Goal: Book appointment/travel/reservation

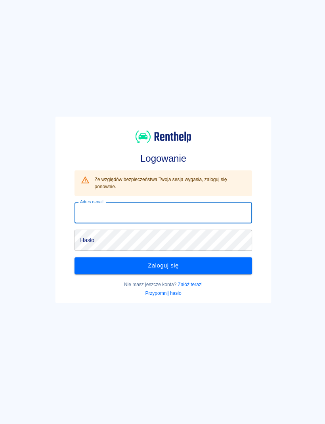
click at [219, 213] on input "Adres e-mail" at bounding box center [162, 211] width 176 height 21
click at [293, 239] on div "Logowanie Ze względów bezpieczeństwa Twoja sesja wygasła, zaloguj się ponownie.…" at bounding box center [159, 206] width 331 height 424
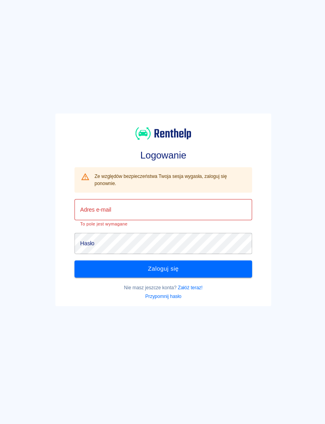
click at [229, 203] on input "Adres e-mail" at bounding box center [162, 208] width 176 height 21
type input "[EMAIL_ADDRESS][DOMAIN_NAME]"
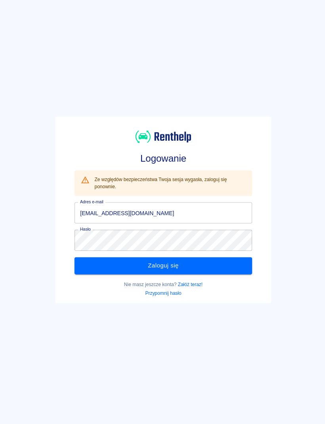
click at [225, 268] on button "Zaloguj się" at bounding box center [162, 264] width 176 height 17
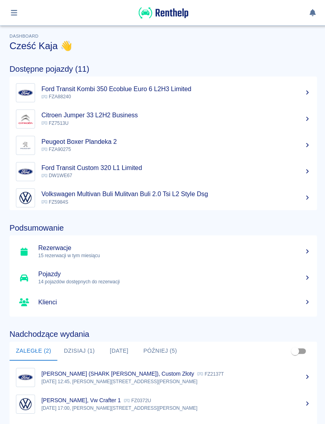
click at [15, 15] on icon "button" at bounding box center [14, 12] width 9 height 7
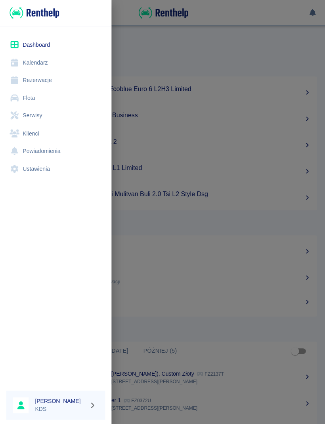
click at [32, 63] on link "Kalendarz" at bounding box center [55, 63] width 98 height 18
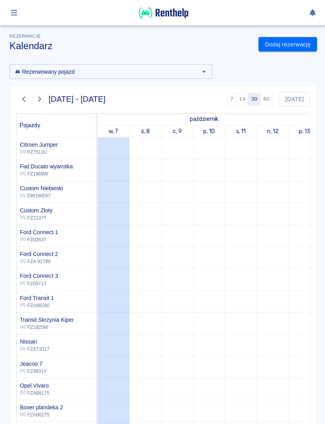
click at [289, 46] on link "Dodaj rezerwację" at bounding box center [286, 44] width 58 height 15
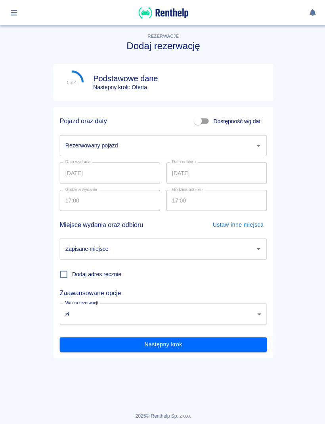
click at [225, 143] on input "Rezerwowany pojazd" at bounding box center [156, 145] width 187 height 14
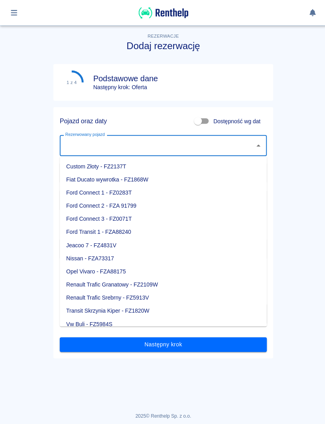
scroll to position [44, 0]
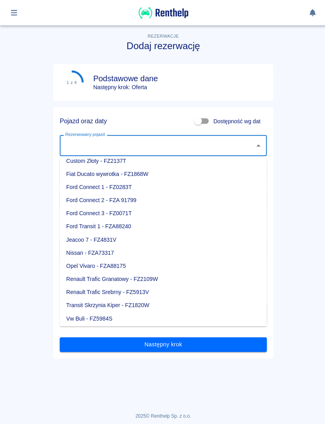
click at [102, 248] on li "Nissan - FZA73317" at bounding box center [162, 251] width 206 height 13
type input "Nissan - FZA73317"
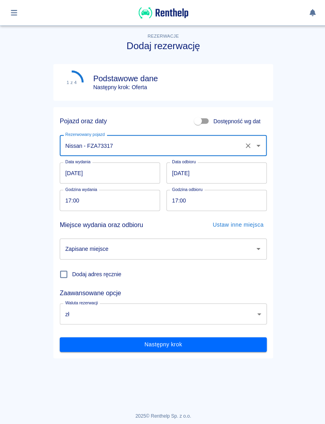
click at [132, 176] on input "[DATE]" at bounding box center [109, 172] width 100 height 21
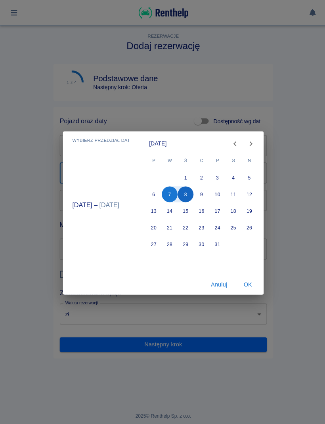
click at [190, 193] on button "8" at bounding box center [185, 194] width 16 height 16
type input "[DATE]"
click at [219, 192] on button "10" at bounding box center [217, 194] width 16 height 16
type input "[DATE]"
click at [245, 281] on button "OK" at bounding box center [246, 283] width 25 height 15
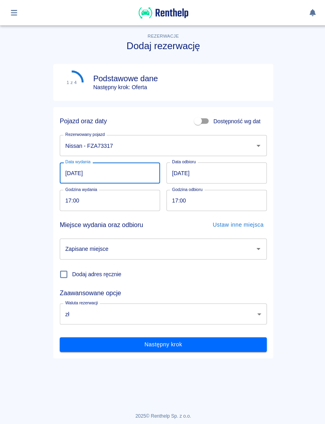
click at [136, 202] on input "17:00" at bounding box center [106, 199] width 94 height 21
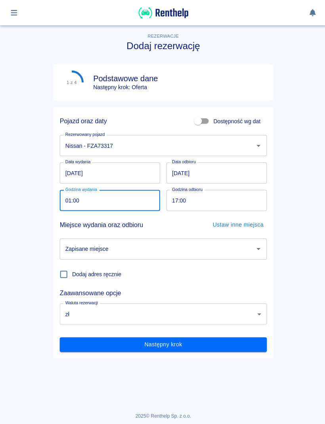
type input "15:00"
click at [236, 205] on input "17:00" at bounding box center [213, 199] width 94 height 21
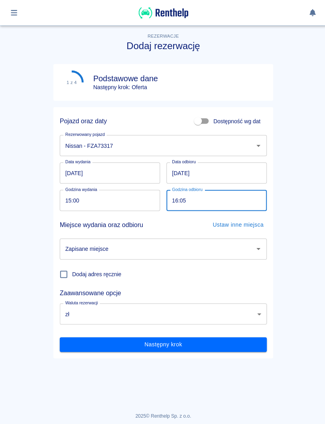
click at [235, 172] on input "[DATE]" at bounding box center [216, 172] width 100 height 21
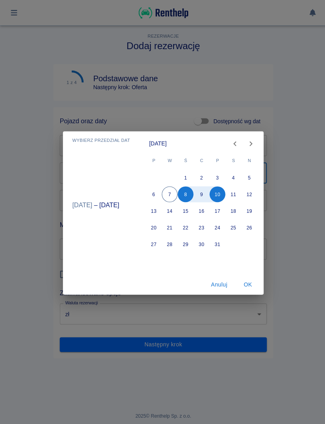
click at [247, 281] on button "OK" at bounding box center [246, 283] width 25 height 15
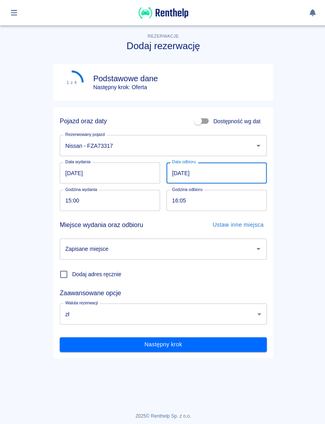
click at [230, 199] on input "16:05" at bounding box center [213, 199] width 94 height 21
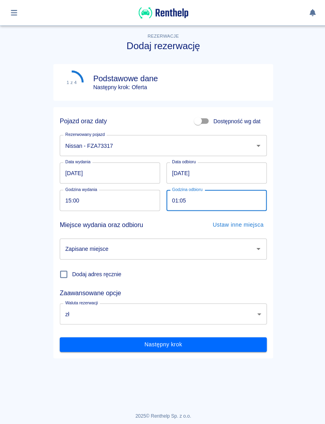
type input "15:05"
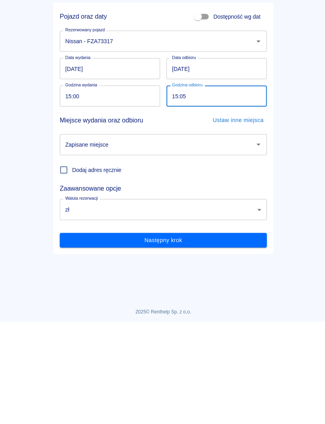
click at [245, 336] on button "Następny krok" at bounding box center [162, 343] width 206 height 15
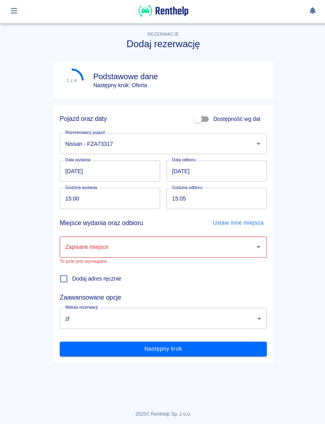
click at [237, 233] on div "Zapisane miejsce Zapisane miejsce To pole jest wymagane" at bounding box center [159, 248] width 212 height 34
click at [202, 242] on input "Zapisane miejsce" at bounding box center [156, 248] width 187 height 14
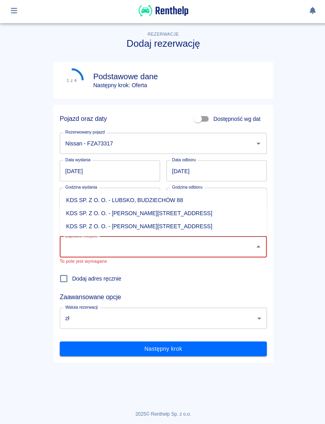
click at [165, 223] on li "KDS SP. Z O. O. - [PERSON_NAME][STREET_ADDRESS]" at bounding box center [162, 227] width 206 height 13
type input "KDS SP. Z O. O. - [PERSON_NAME][STREET_ADDRESS]"
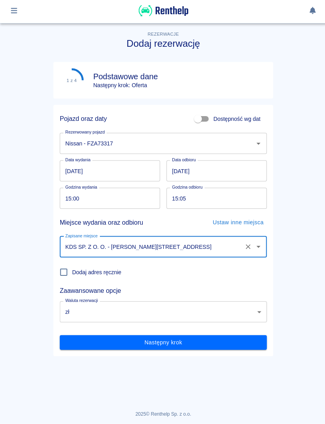
click at [283, 264] on main "Rezerwacje Dodaj rezerwację 1 z 4 Podstawowe dane Następny krok: Oferta Pojazd …" at bounding box center [162, 208] width 325 height 379
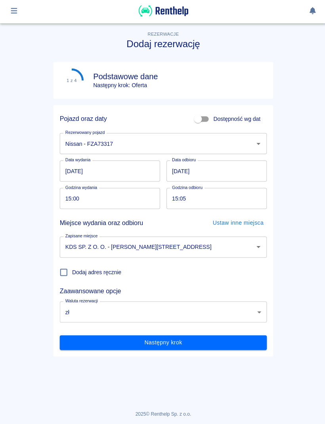
click at [240, 338] on button "Następny krok" at bounding box center [162, 343] width 206 height 15
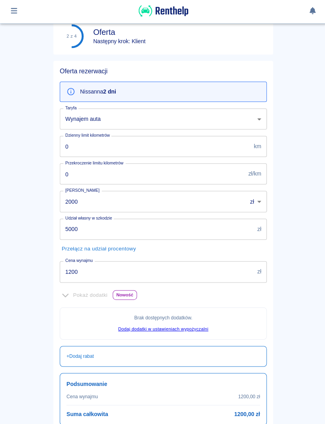
scroll to position [56, 0]
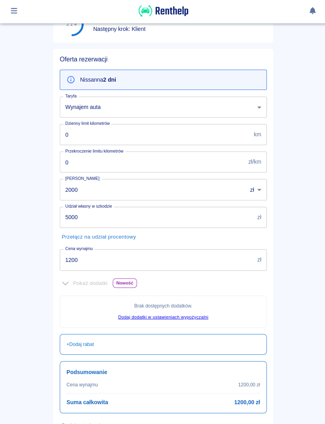
click at [215, 256] on input "1200" at bounding box center [155, 260] width 193 height 21
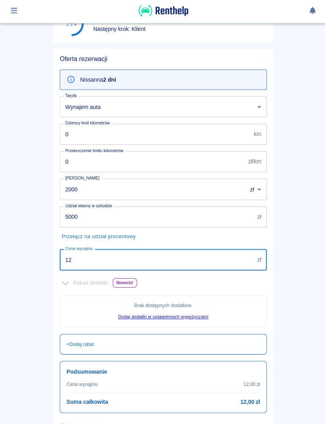
type input "1"
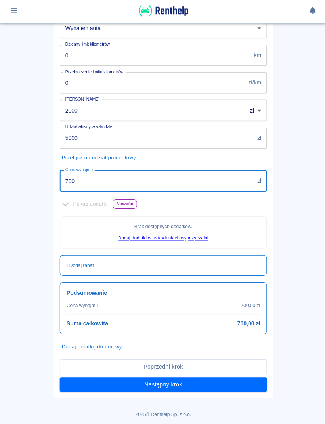
scroll to position [134, 0]
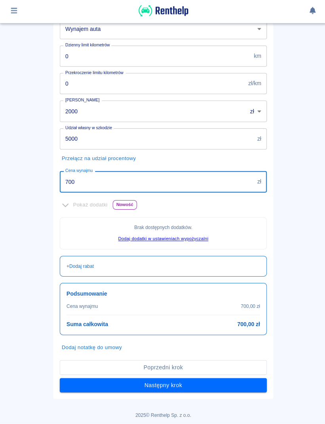
type input "700"
click at [216, 111] on input "2000" at bounding box center [149, 112] width 181 height 21
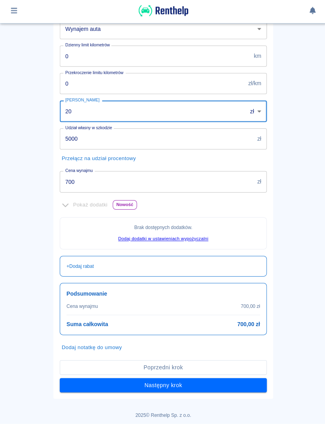
type input "2"
type input "1000"
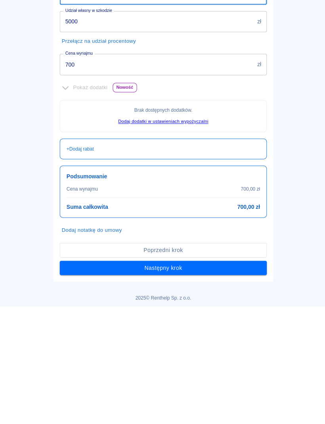
click at [239, 379] on button "Następny krok" at bounding box center [162, 386] width 206 height 15
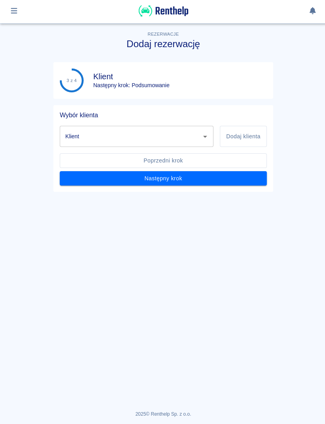
click at [235, 137] on button "Dodaj klienta" at bounding box center [242, 137] width 47 height 21
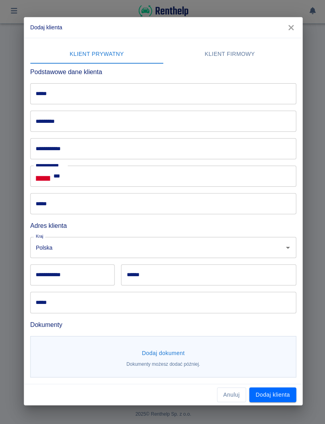
click at [294, 28] on icon "button" at bounding box center [290, 29] width 10 height 8
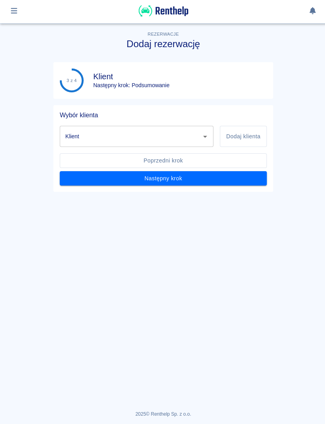
click at [204, 138] on icon "Otwórz" at bounding box center [204, 138] width 10 height 10
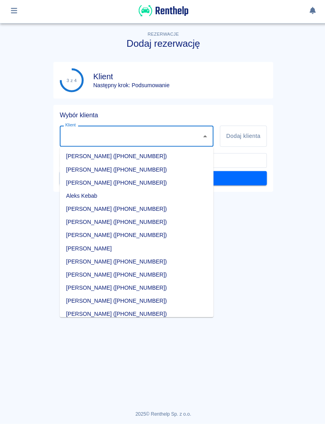
click at [261, 139] on button "Dodaj klienta" at bounding box center [242, 137] width 47 height 21
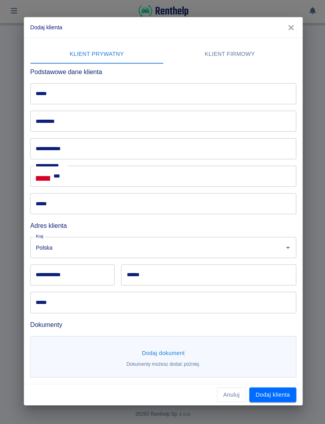
click at [252, 95] on input "*****" at bounding box center [162, 95] width 265 height 21
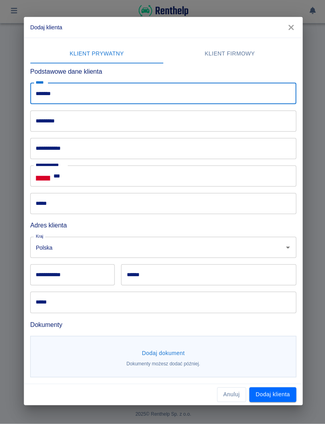
type input "******"
click at [241, 120] on input "*********" at bounding box center [162, 122] width 265 height 21
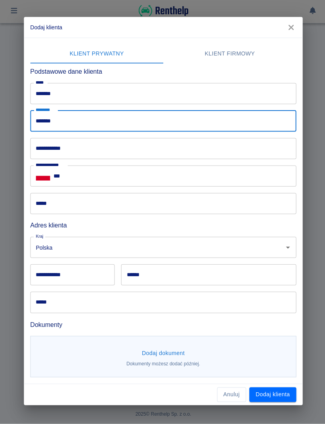
type input "*******"
click at [181, 174] on input "***" at bounding box center [174, 177] width 242 height 21
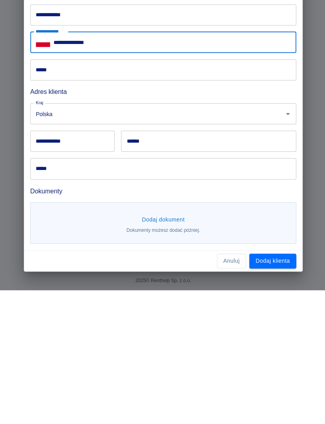
type input "**********"
click at [285, 388] on button "Dodaj klienta" at bounding box center [271, 395] width 47 height 15
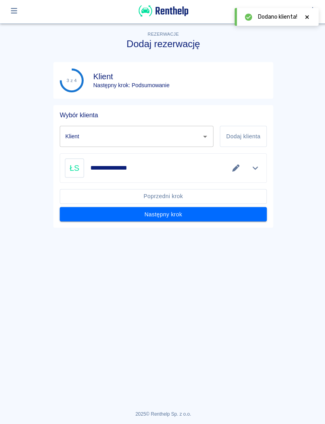
type input "[PERSON_NAME] ([PHONE_NUMBER])"
click at [245, 212] on button "Następny krok" at bounding box center [162, 215] width 206 height 15
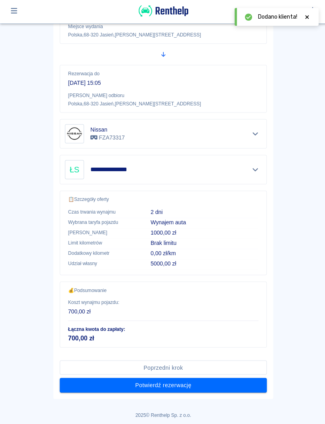
scroll to position [129, 0]
click at [228, 383] on button "Potwierdź rezerwację" at bounding box center [162, 385] width 206 height 15
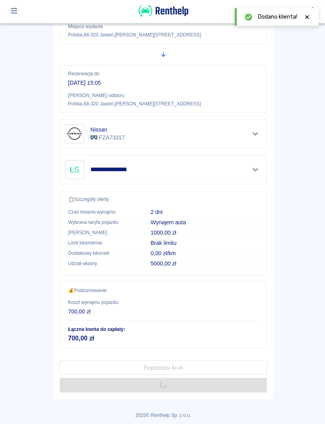
scroll to position [0, 0]
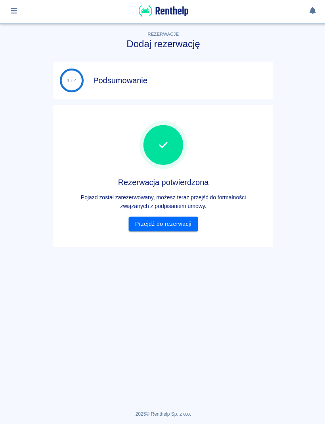
click at [146, 229] on link "Przejdź do rezerwacji" at bounding box center [162, 225] width 69 height 15
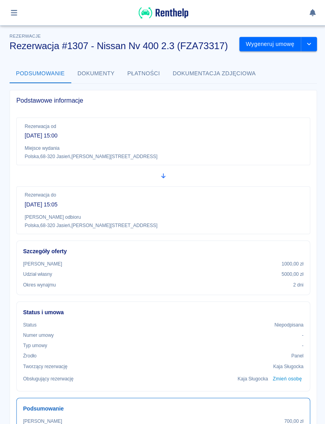
click at [18, 17] on button "button" at bounding box center [13, 12] width 15 height 13
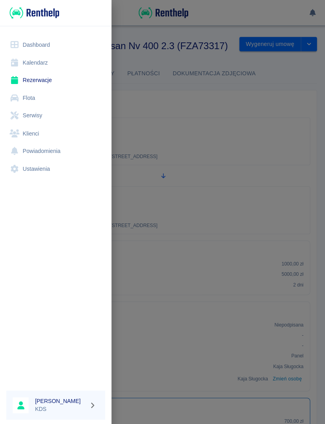
click at [48, 59] on link "Kalendarz" at bounding box center [55, 63] width 98 height 18
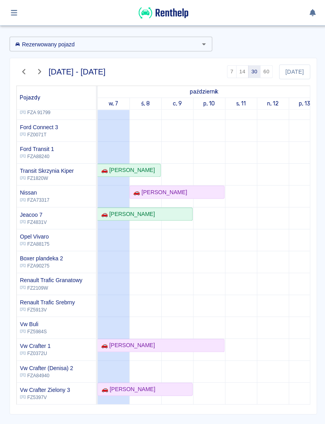
scroll to position [27, 0]
click at [145, 172] on div "🚗 [PERSON_NAME]" at bounding box center [126, 170] width 57 height 8
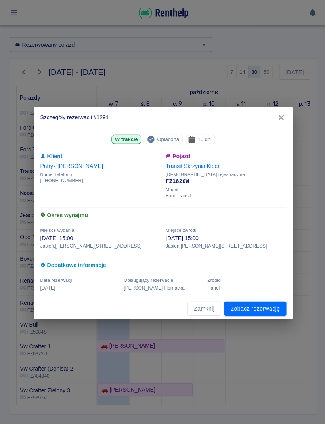
click at [258, 314] on link "Zobacz rezerwację" at bounding box center [254, 307] width 62 height 15
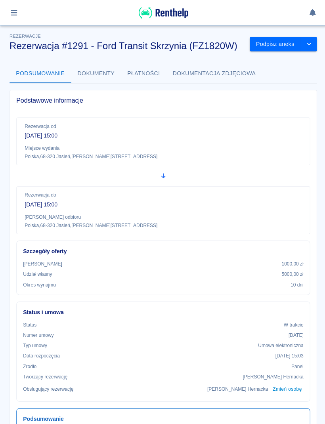
click at [309, 42] on icon "drop-down" at bounding box center [307, 43] width 6 height 5
click at [269, 57] on li "Przedłuż rezerwację" at bounding box center [282, 60] width 62 height 13
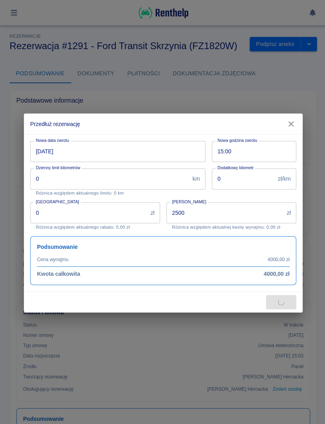
type input "4000"
click at [166, 149] on input "[DATE]" at bounding box center [114, 150] width 169 height 21
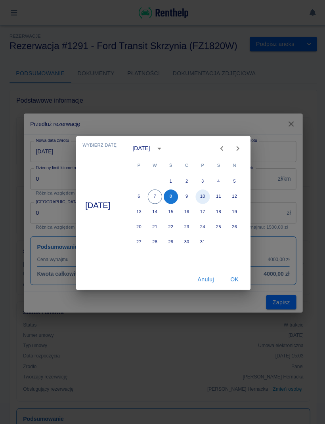
click at [209, 194] on button "10" at bounding box center [202, 196] width 14 height 14
type input "[DATE]"
click at [241, 277] on button "OK" at bounding box center [233, 278] width 25 height 15
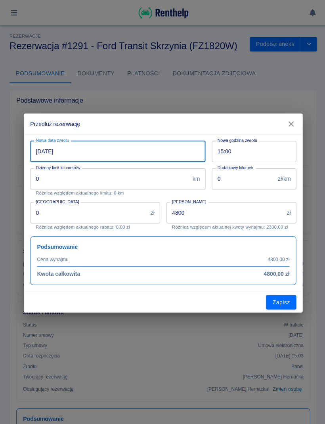
click at [246, 209] on input "4800" at bounding box center [224, 211] width 117 height 21
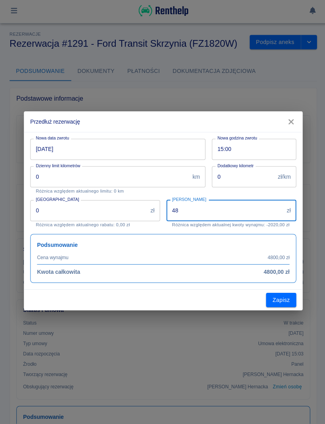
type input "4"
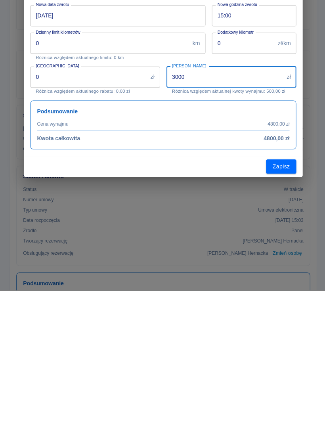
type input "3000"
click at [289, 294] on button "Zapisz" at bounding box center [280, 301] width 30 height 15
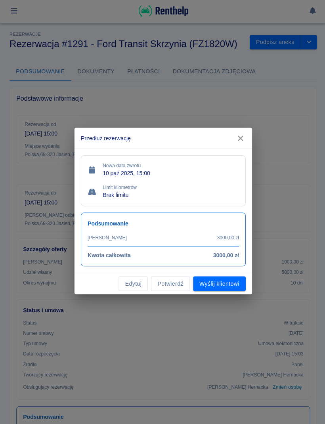
click at [241, 137] on icon "button" at bounding box center [239, 139] width 5 height 5
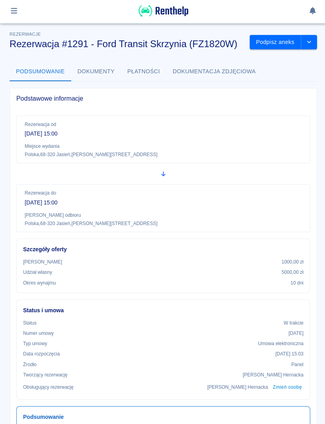
click at [135, 64] on button "Płatności" at bounding box center [142, 73] width 45 height 19
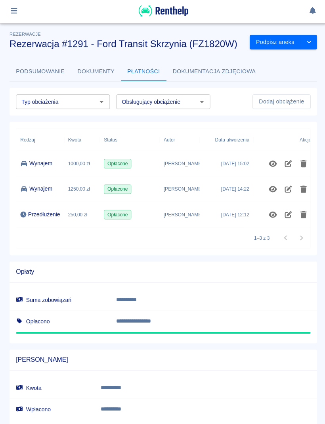
click at [12, 14] on icon "button" at bounding box center [14, 12] width 9 height 7
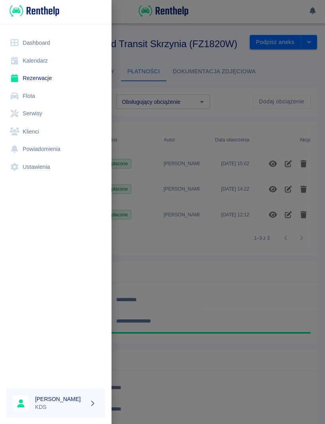
click at [27, 59] on link "Kalendarz" at bounding box center [55, 63] width 98 height 18
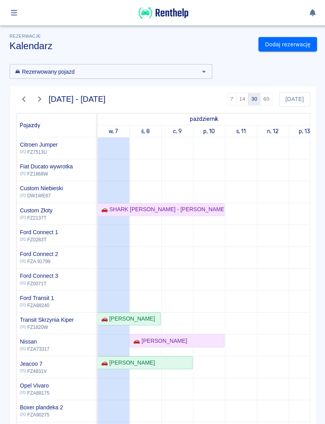
click at [307, 44] on link "Dodaj rezerwację" at bounding box center [286, 44] width 58 height 15
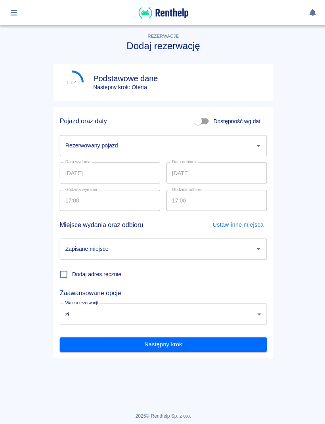
click at [19, 13] on button "button" at bounding box center [13, 12] width 15 height 13
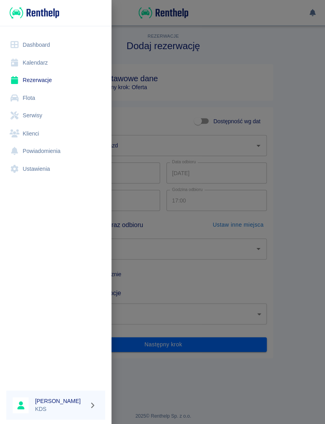
click at [34, 59] on link "Kalendarz" at bounding box center [55, 63] width 98 height 18
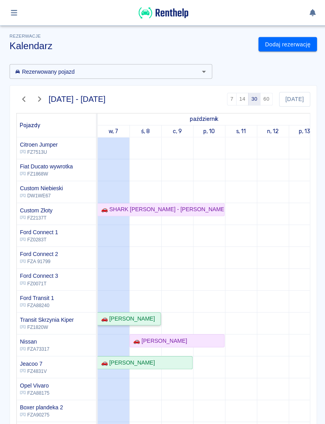
click at [149, 317] on div "🚗 [PERSON_NAME]" at bounding box center [126, 318] width 57 height 8
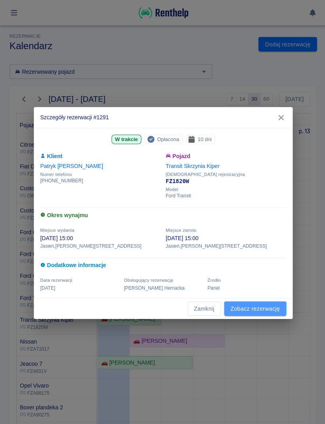
click at [268, 308] on link "Zobacz rezerwację" at bounding box center [254, 307] width 62 height 15
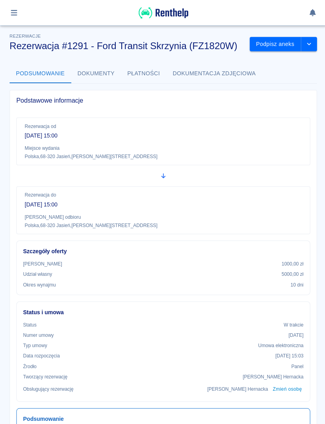
click at [305, 50] on button "drop-down" at bounding box center [308, 44] width 16 height 15
click at [299, 63] on li "Przedłuż rezerwację" at bounding box center [282, 60] width 62 height 13
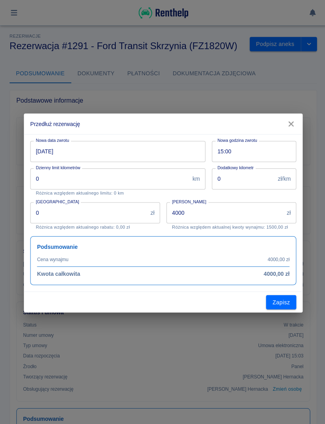
click at [172, 152] on input "[DATE]" at bounding box center [114, 150] width 169 height 21
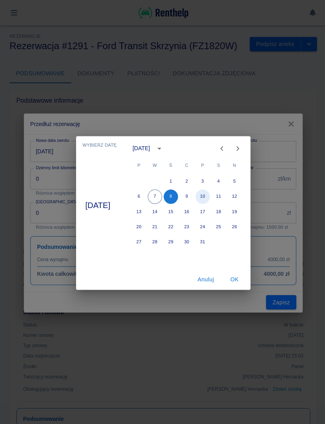
click at [209, 197] on button "10" at bounding box center [202, 196] width 14 height 14
type input "[DATE]"
type input "4800"
click at [243, 279] on button "OK" at bounding box center [233, 278] width 25 height 15
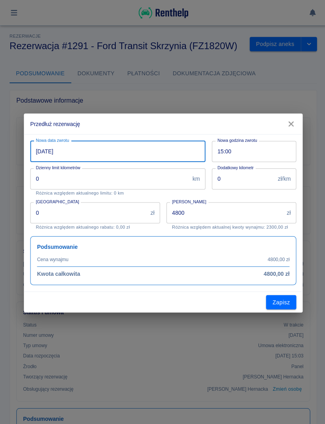
click at [263, 207] on input "4800" at bounding box center [224, 211] width 117 height 21
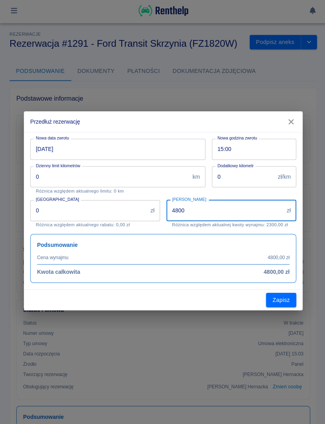
click at [255, 209] on input "4800" at bounding box center [224, 211] width 117 height 21
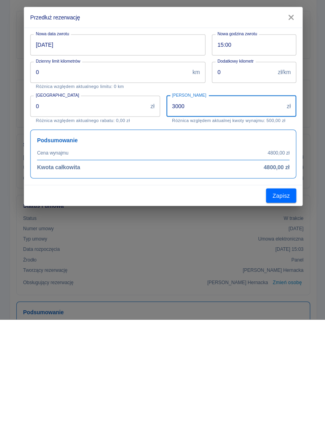
type input "3000"
click at [285, 294] on button "Zapisz" at bounding box center [280, 301] width 30 height 15
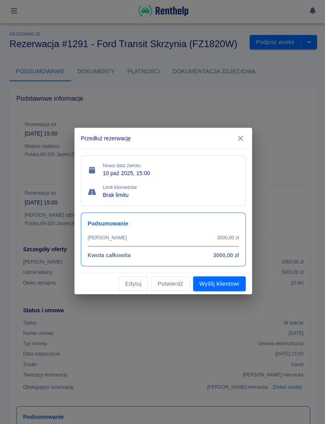
click at [174, 283] on button "Potwierdź" at bounding box center [169, 284] width 38 height 15
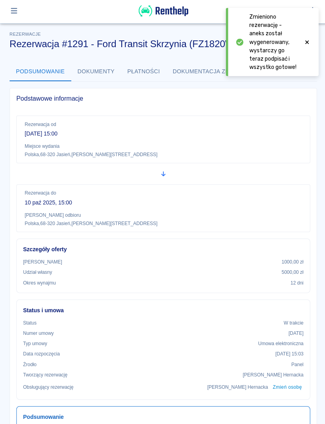
click at [141, 67] on button "Płatności" at bounding box center [142, 73] width 45 height 19
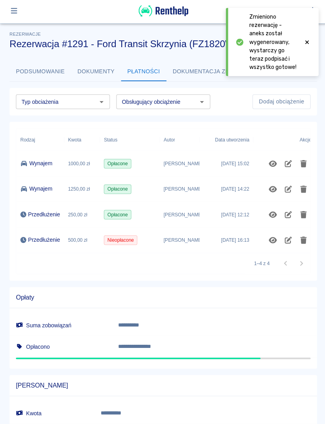
click at [13, 10] on icon "button" at bounding box center [14, 12] width 9 height 7
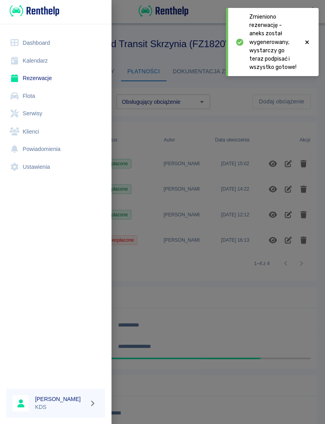
click at [32, 62] on link "Kalendarz" at bounding box center [55, 63] width 98 height 18
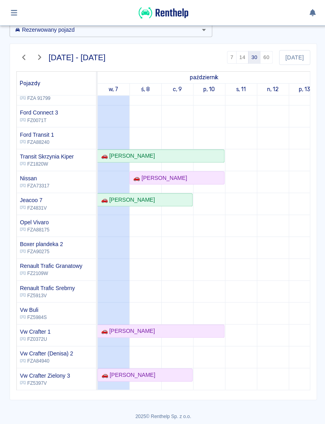
scroll to position [121, 0]
click at [10, 4] on div at bounding box center [162, 12] width 325 height 25
click at [13, 6] on button "button" at bounding box center [13, 12] width 15 height 13
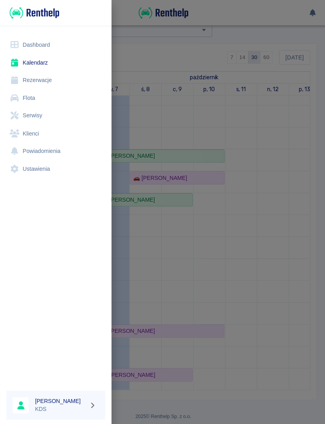
click at [30, 40] on link "Dashboard" at bounding box center [55, 45] width 98 height 18
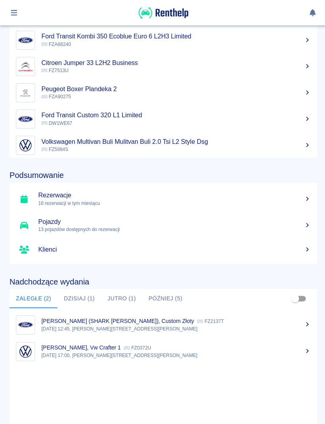
scroll to position [59, 0]
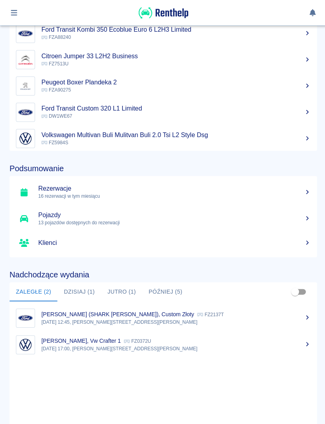
click at [69, 293] on button "Dzisiaj (1)" at bounding box center [79, 290] width 44 height 19
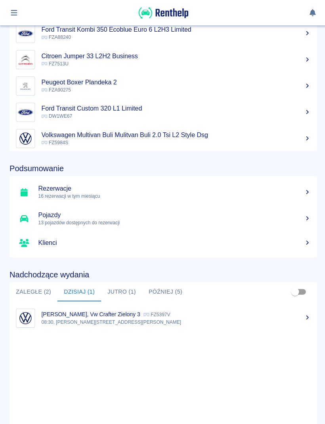
click at [115, 291] on button "Jutro (1)" at bounding box center [121, 290] width 41 height 19
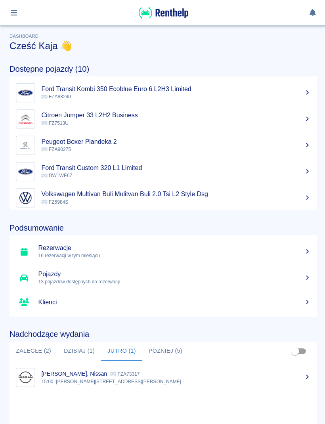
scroll to position [0, 0]
click at [14, 16] on button "button" at bounding box center [13, 12] width 15 height 13
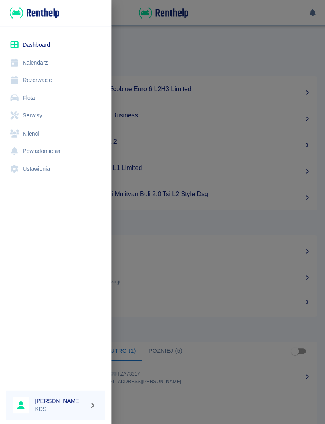
click at [33, 63] on link "Kalendarz" at bounding box center [55, 63] width 98 height 18
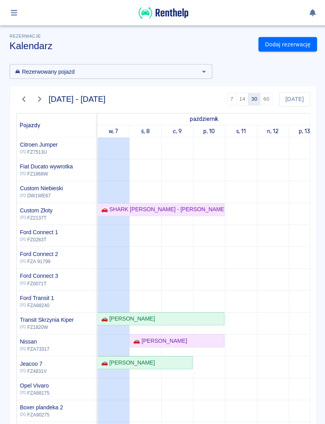
click at [12, 18] on button "button" at bounding box center [13, 12] width 15 height 13
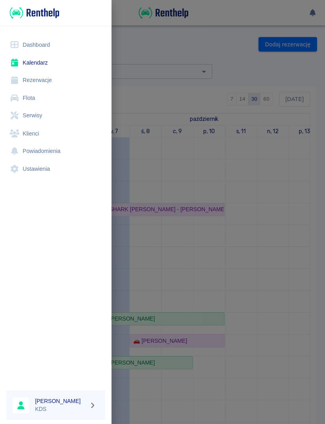
click at [29, 48] on link "Dashboard" at bounding box center [55, 45] width 98 height 18
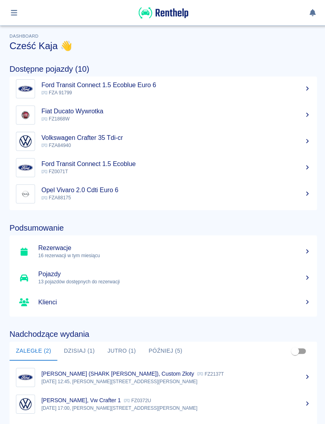
scroll to position [135, 0]
click at [14, 19] on button "button" at bounding box center [13, 12] width 15 height 13
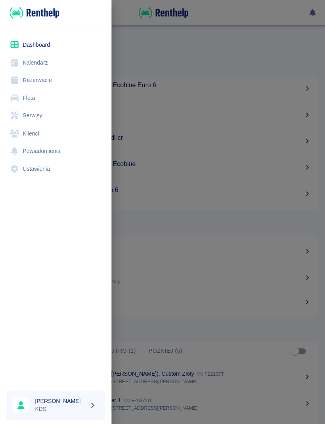
click at [155, 85] on div at bounding box center [162, 212] width 325 height 424
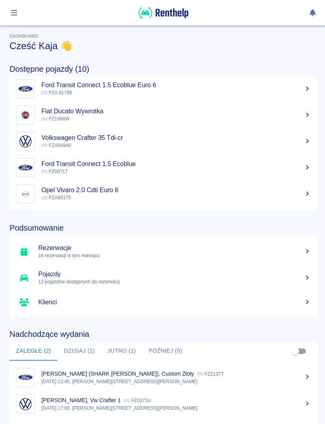
click at [16, 15] on icon "button" at bounding box center [14, 13] width 6 height 6
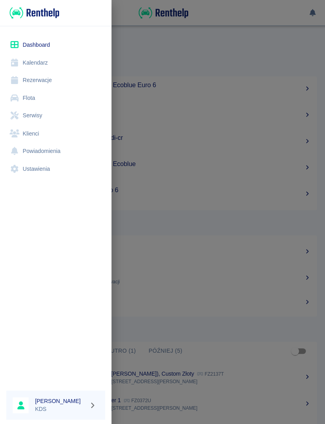
click at [31, 64] on link "Kalendarz" at bounding box center [55, 63] width 98 height 18
